Goal: Communication & Community: Answer question/provide support

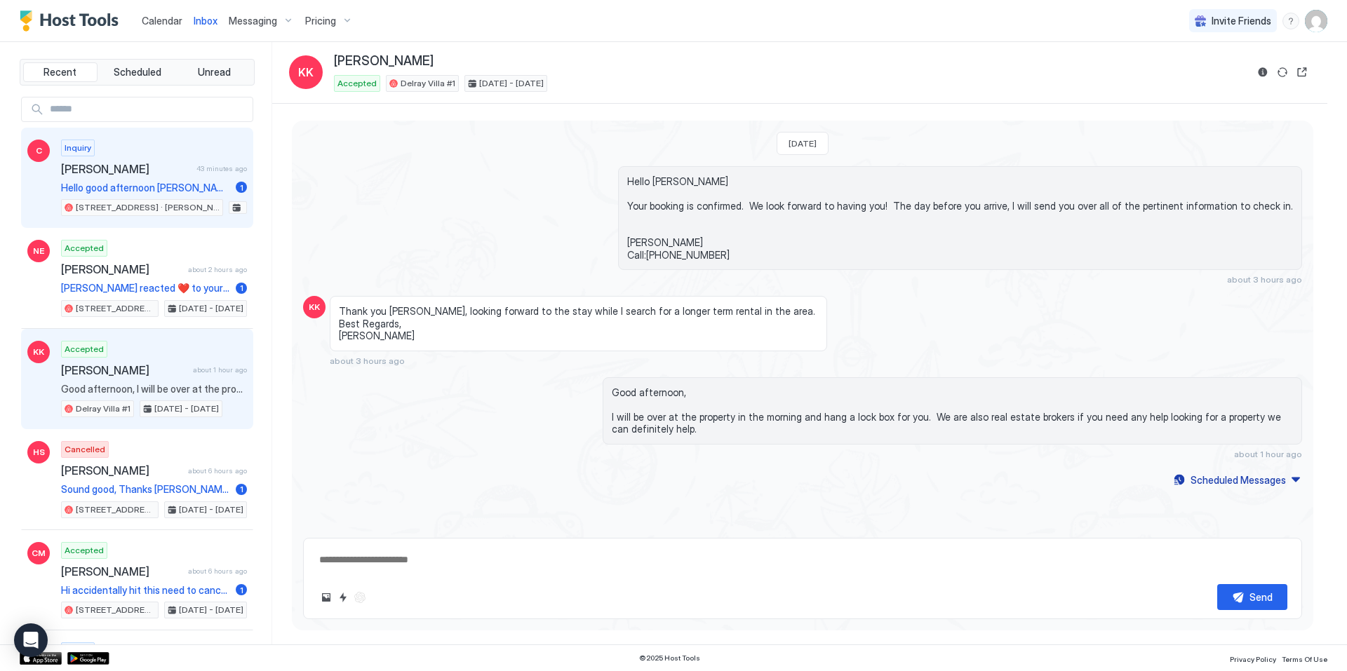
drag, startPoint x: 129, startPoint y: 179, endPoint x: 148, endPoint y: 178, distance: 19.0
click at [144, 179] on div "Inquiry [PERSON_NAME] 43 minutes ago Hello good afternoon [PERSON_NAME], quick …" at bounding box center [154, 178] width 186 height 77
click at [136, 167] on span "[PERSON_NAME]" at bounding box center [126, 169] width 130 height 14
type textarea "*"
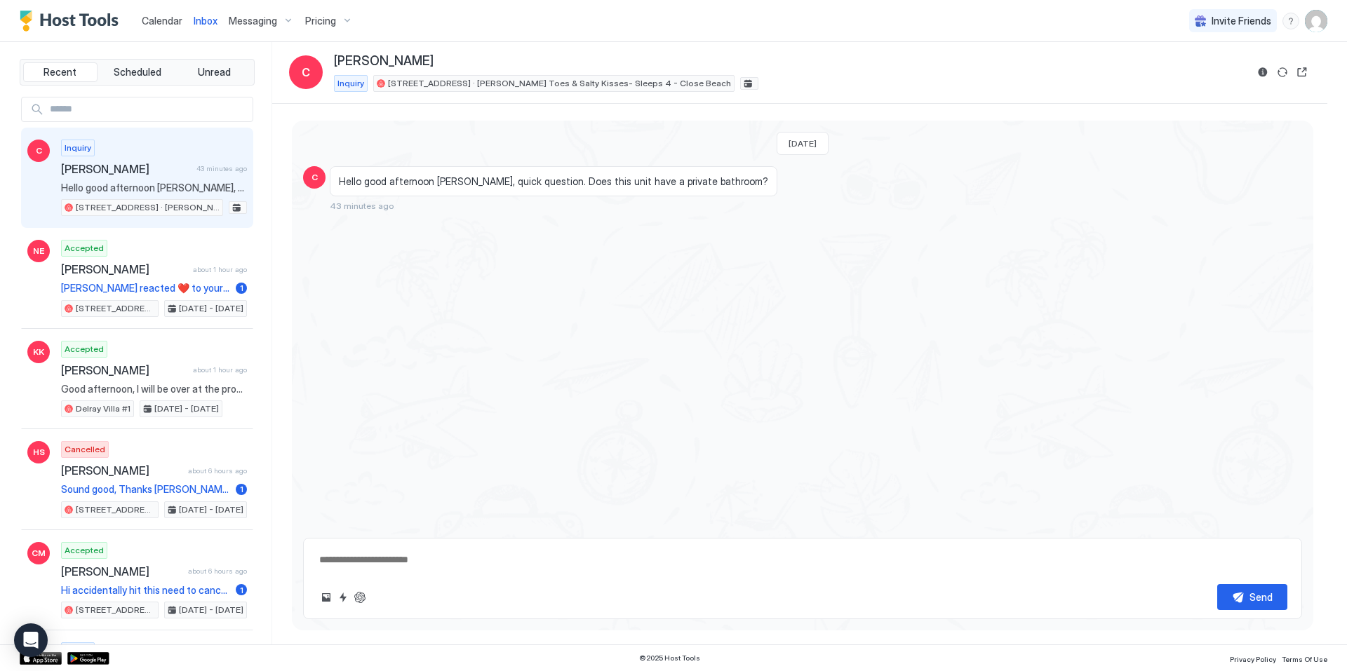
click at [377, 558] on textarea at bounding box center [802, 560] width 969 height 26
type textarea "**********"
click at [1259, 591] on div "Send" at bounding box center [1260, 597] width 23 height 15
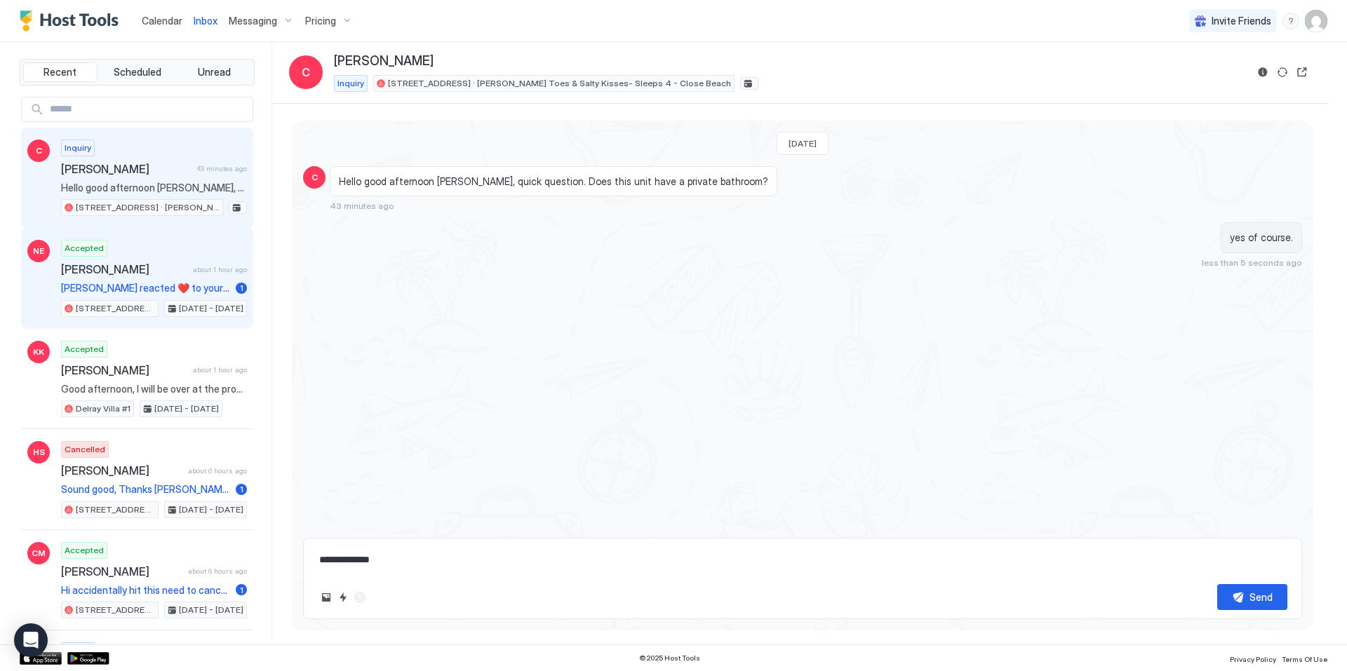
click at [102, 281] on div "Accepted [PERSON_NAME] about 1 hour ago [PERSON_NAME] reacted ❤️ to your messag…" at bounding box center [154, 278] width 186 height 77
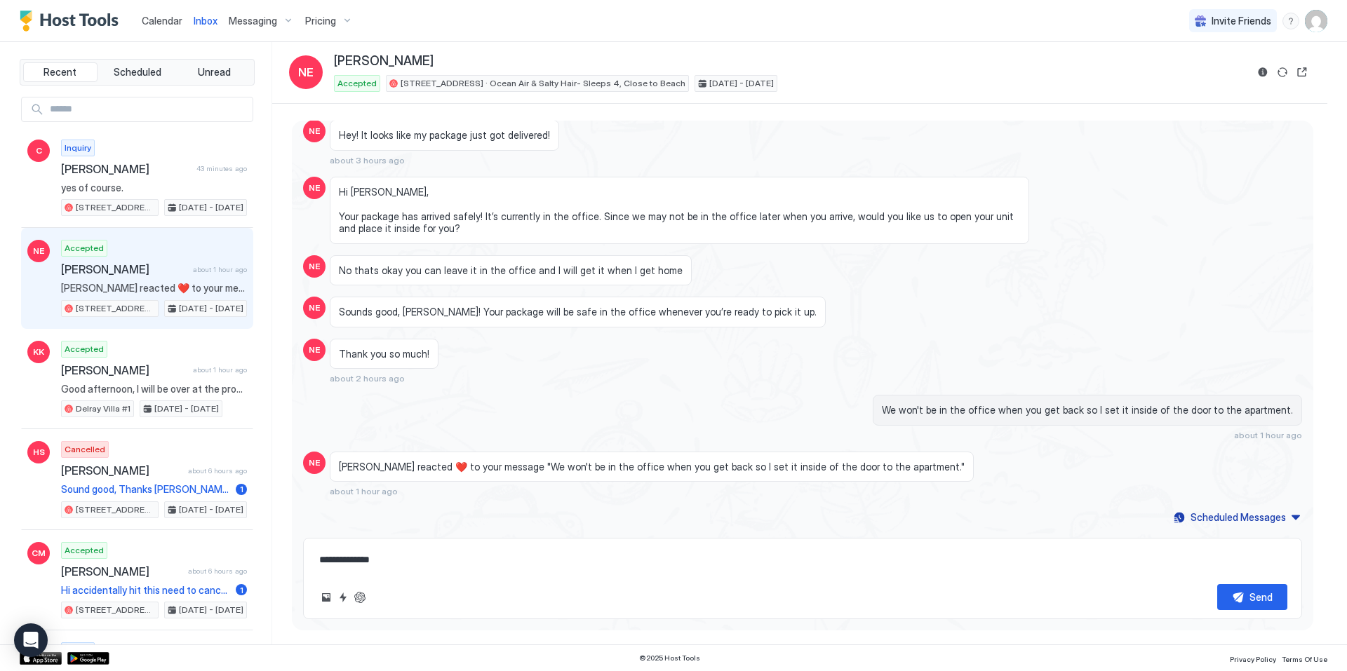
scroll to position [1613, 0]
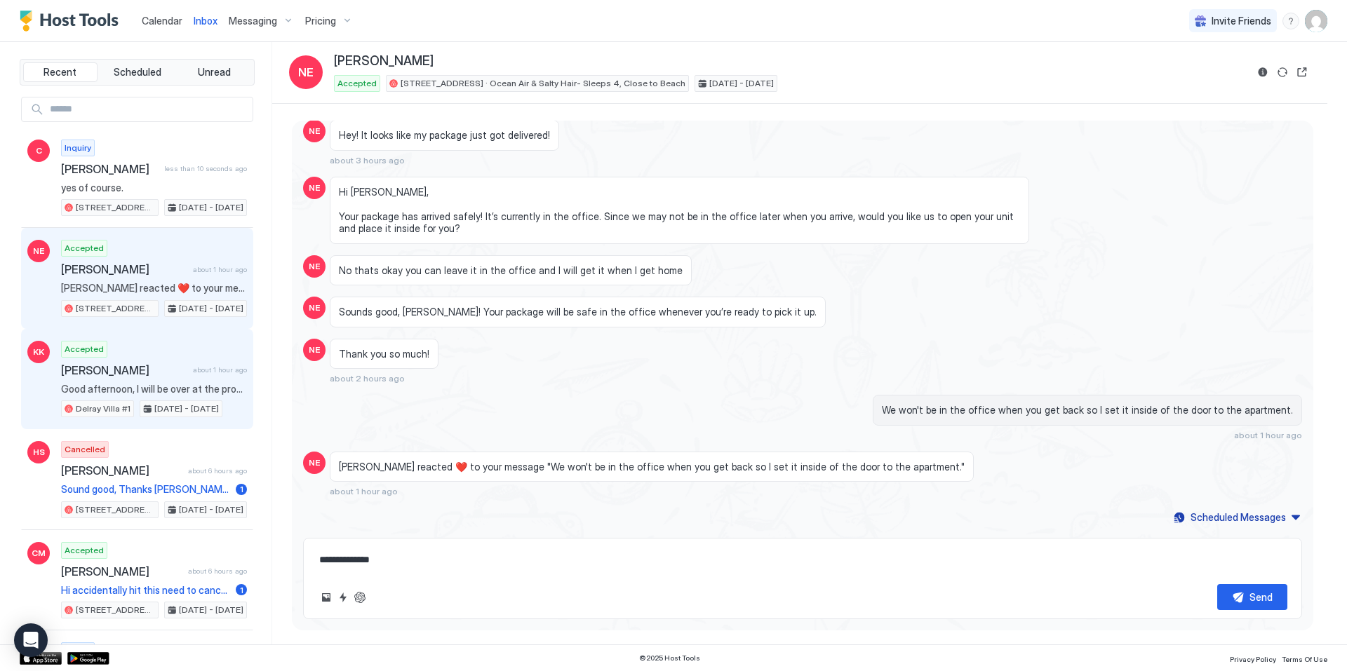
click at [137, 353] on div "Accepted [PERSON_NAME] about 1 hour ago Good afternoon, I will be over at the p…" at bounding box center [154, 379] width 186 height 77
